Goal: Task Accomplishment & Management: Manage account settings

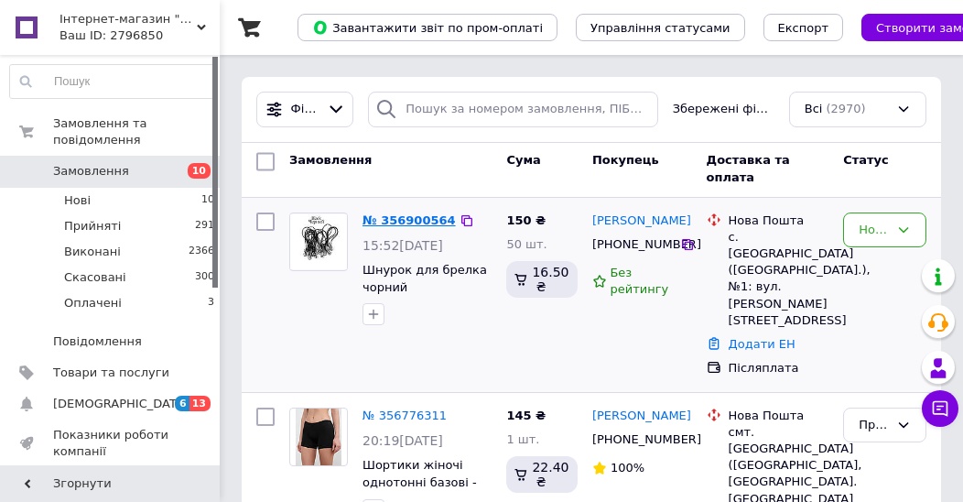
click at [415, 225] on link "№ 356900564" at bounding box center [409, 220] width 93 height 14
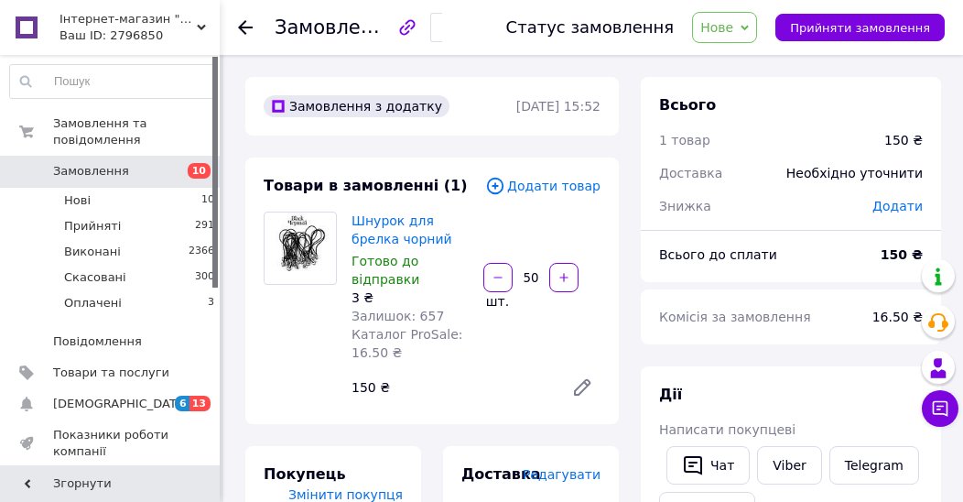
drag, startPoint x: 744, startPoint y: 19, endPoint x: 741, endPoint y: 45, distance: 25.8
click at [734, 20] on span "Нове" at bounding box center [717, 27] width 33 height 15
click at [734, 60] on li "Прийнято" at bounding box center [735, 63] width 84 height 27
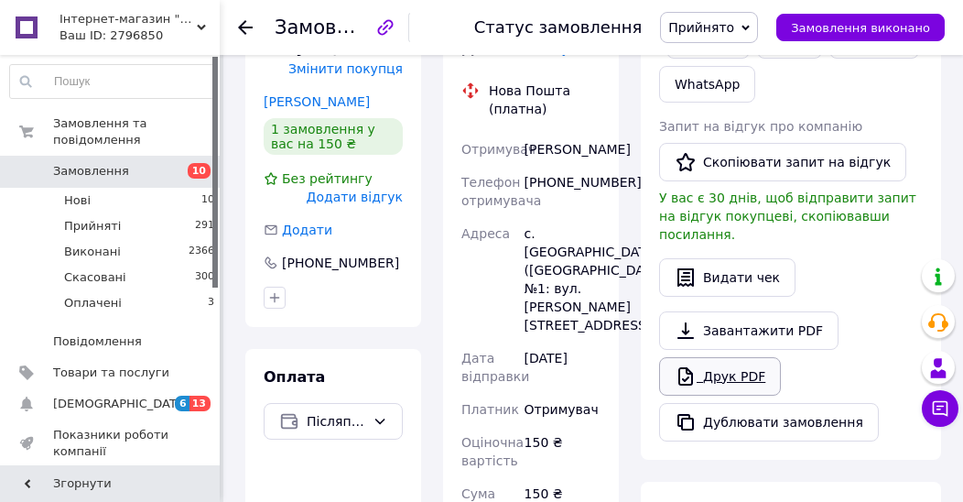
scroll to position [488, 0]
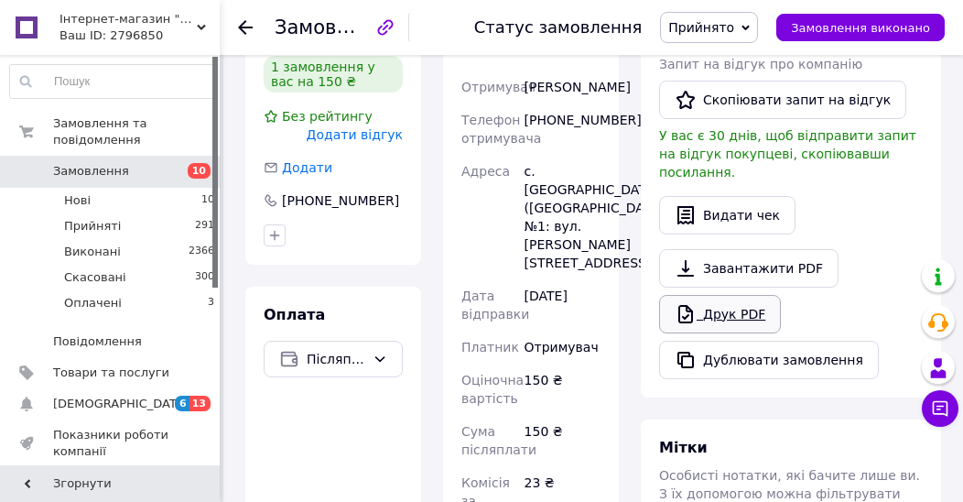
click at [725, 295] on link "Друк PDF" at bounding box center [720, 314] width 122 height 38
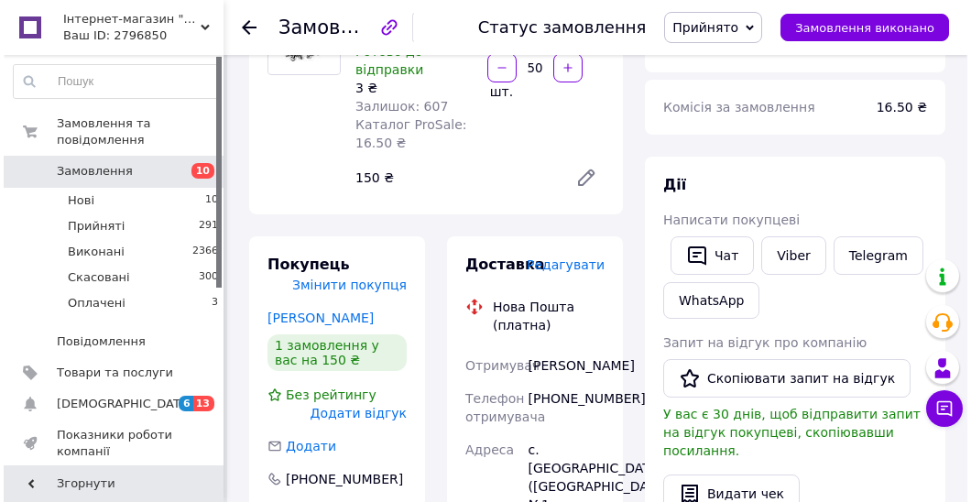
scroll to position [209, 0]
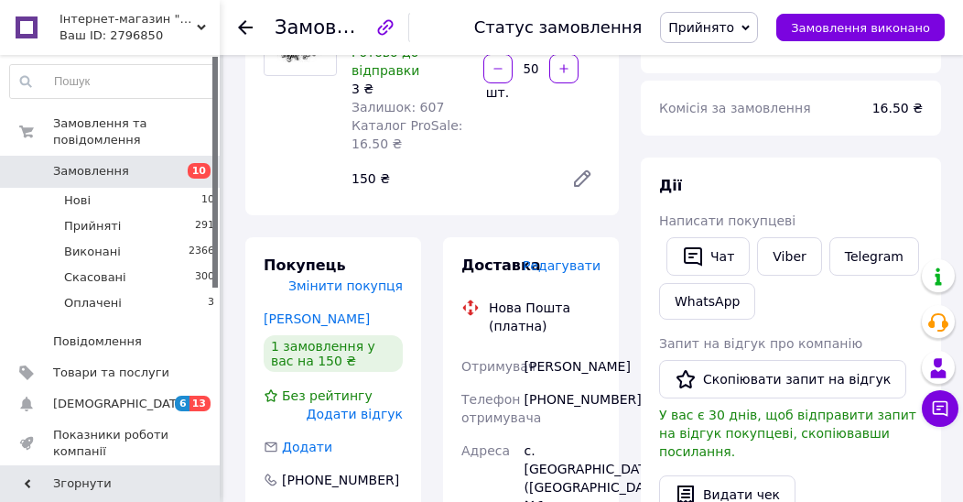
click at [581, 269] on span "Редагувати" at bounding box center [562, 265] width 78 height 15
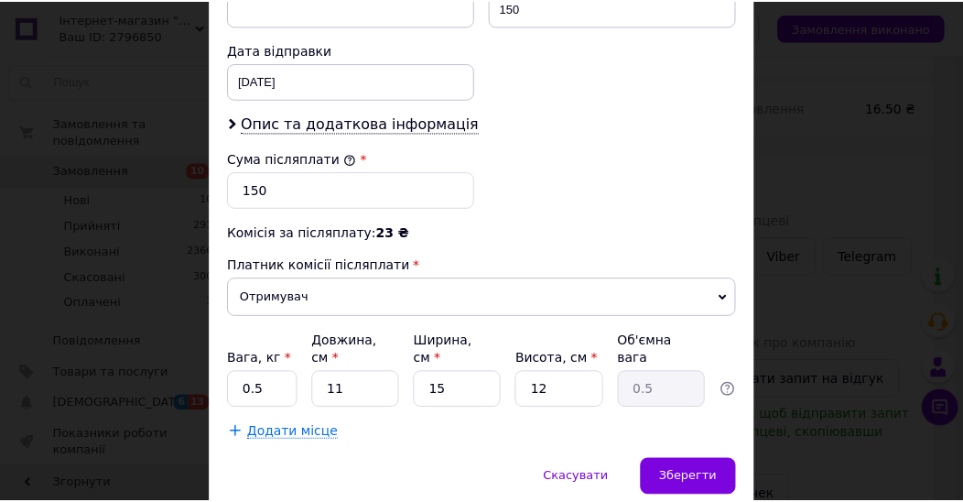
scroll to position [883, 0]
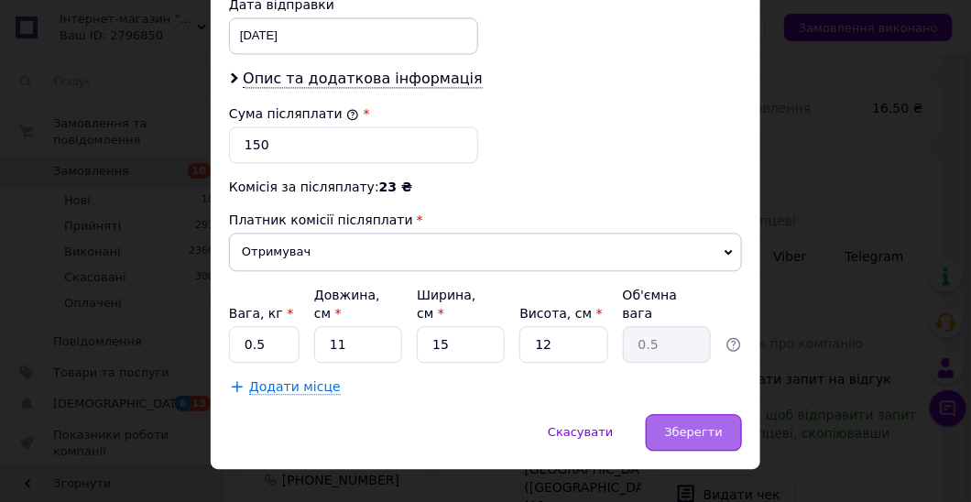
click at [683, 425] on span "Зберегти" at bounding box center [694, 432] width 58 height 14
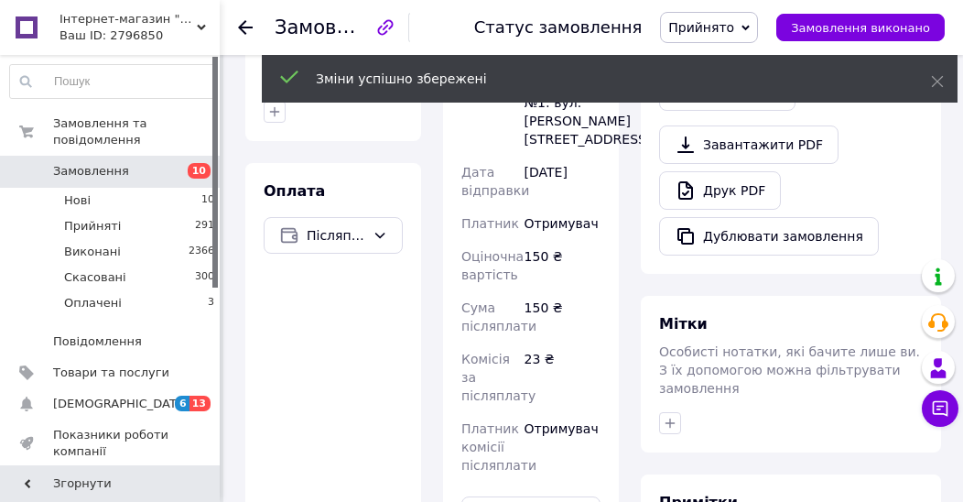
scroll to position [837, 0]
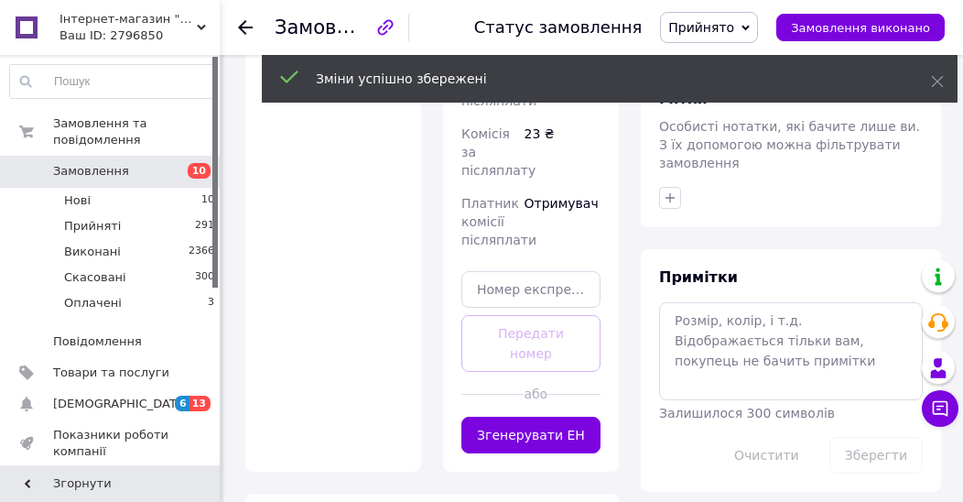
click at [516, 417] on button "Згенерувати ЕН" at bounding box center [531, 435] width 139 height 37
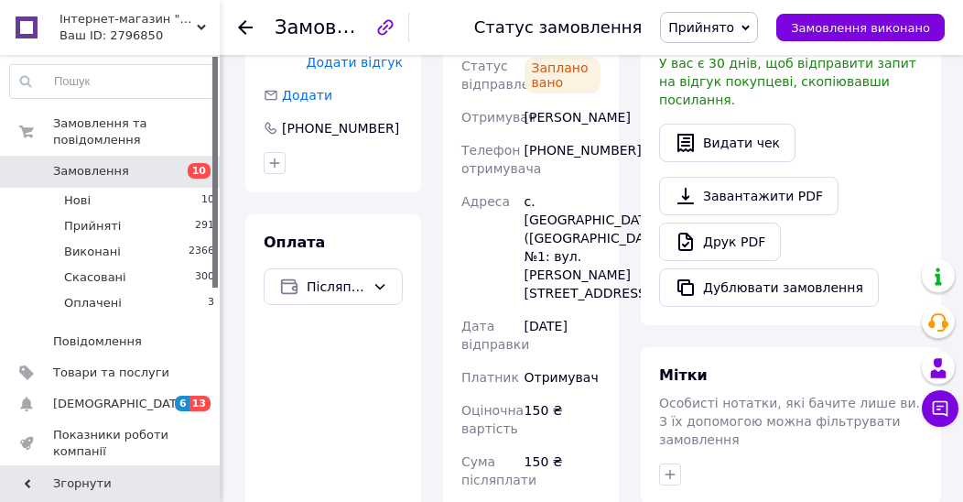
scroll to position [558, 0]
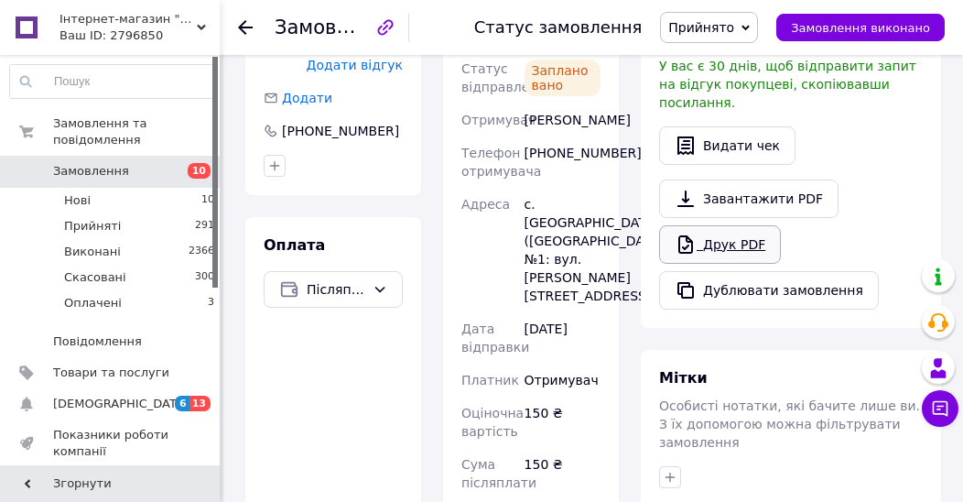
click at [675, 234] on icon at bounding box center [686, 245] width 22 height 22
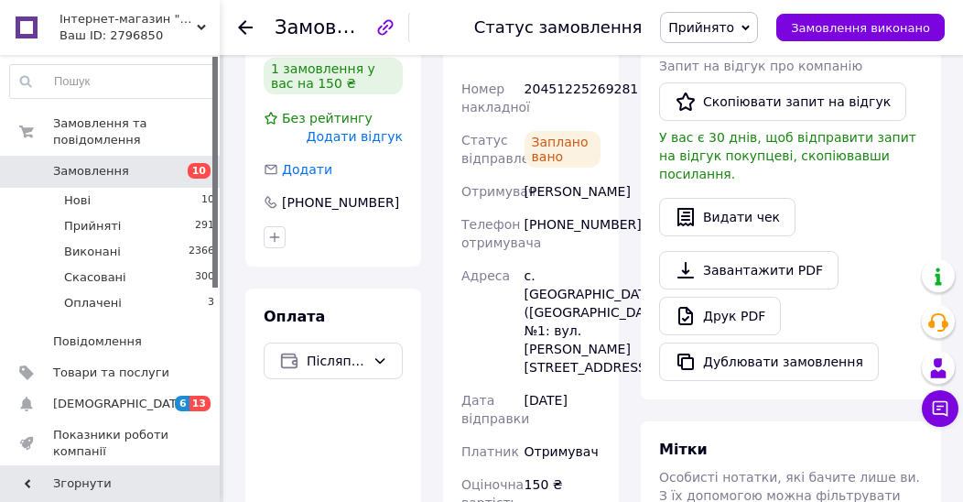
scroll to position [349, 0]
